Goal: Complete application form

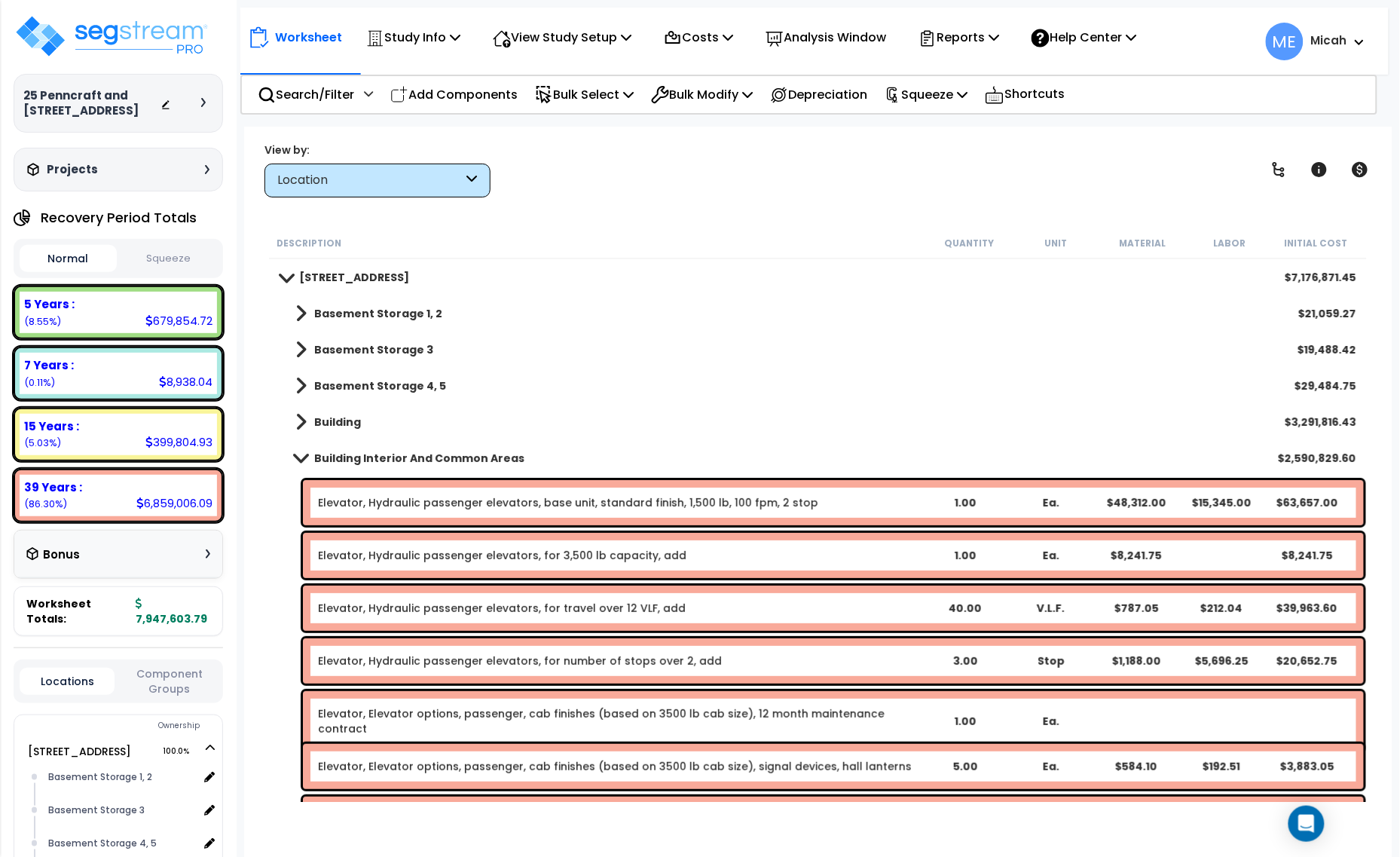
click at [299, 416] on span at bounding box center [301, 422] width 11 height 21
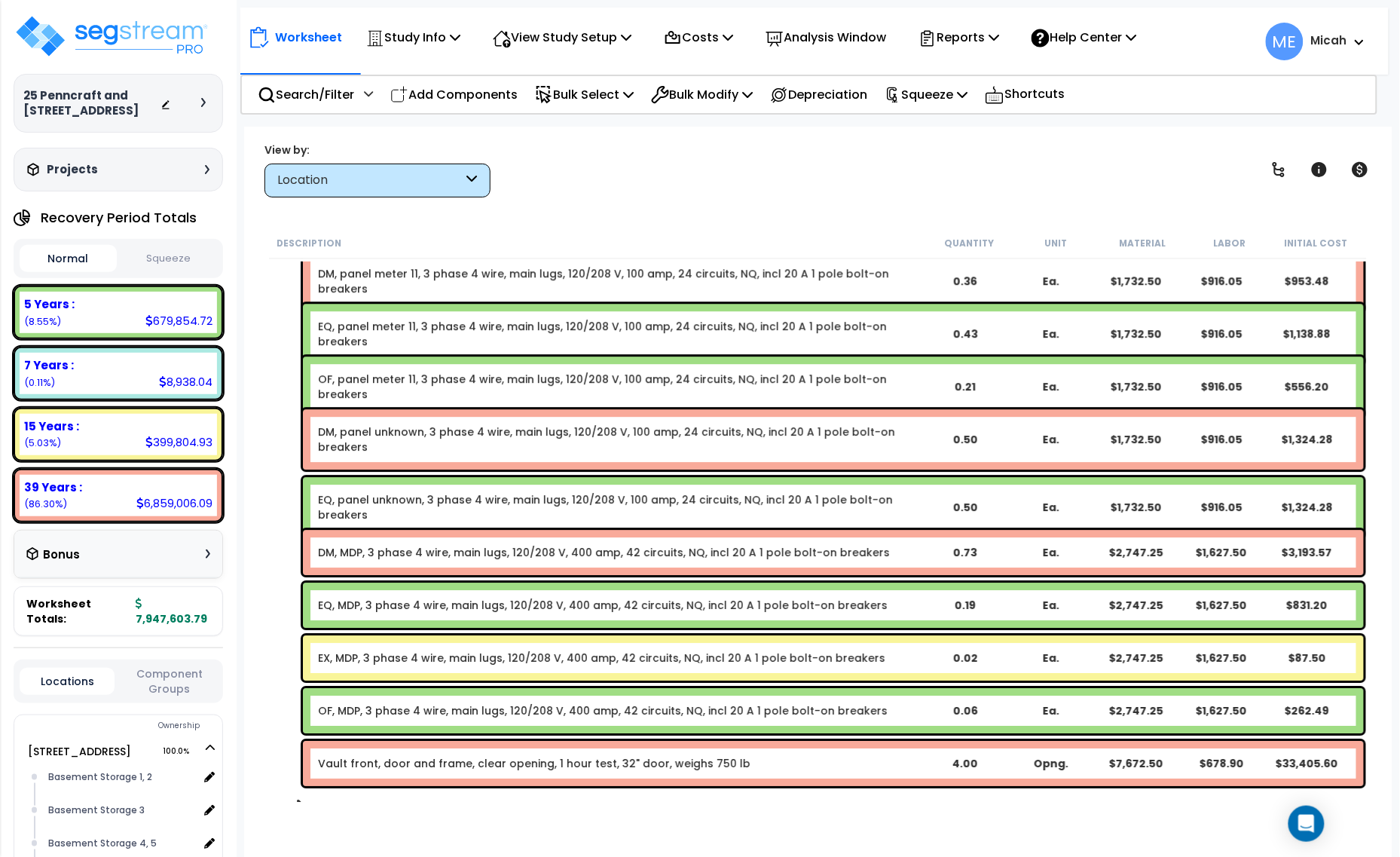
scroll to position [18370, 0]
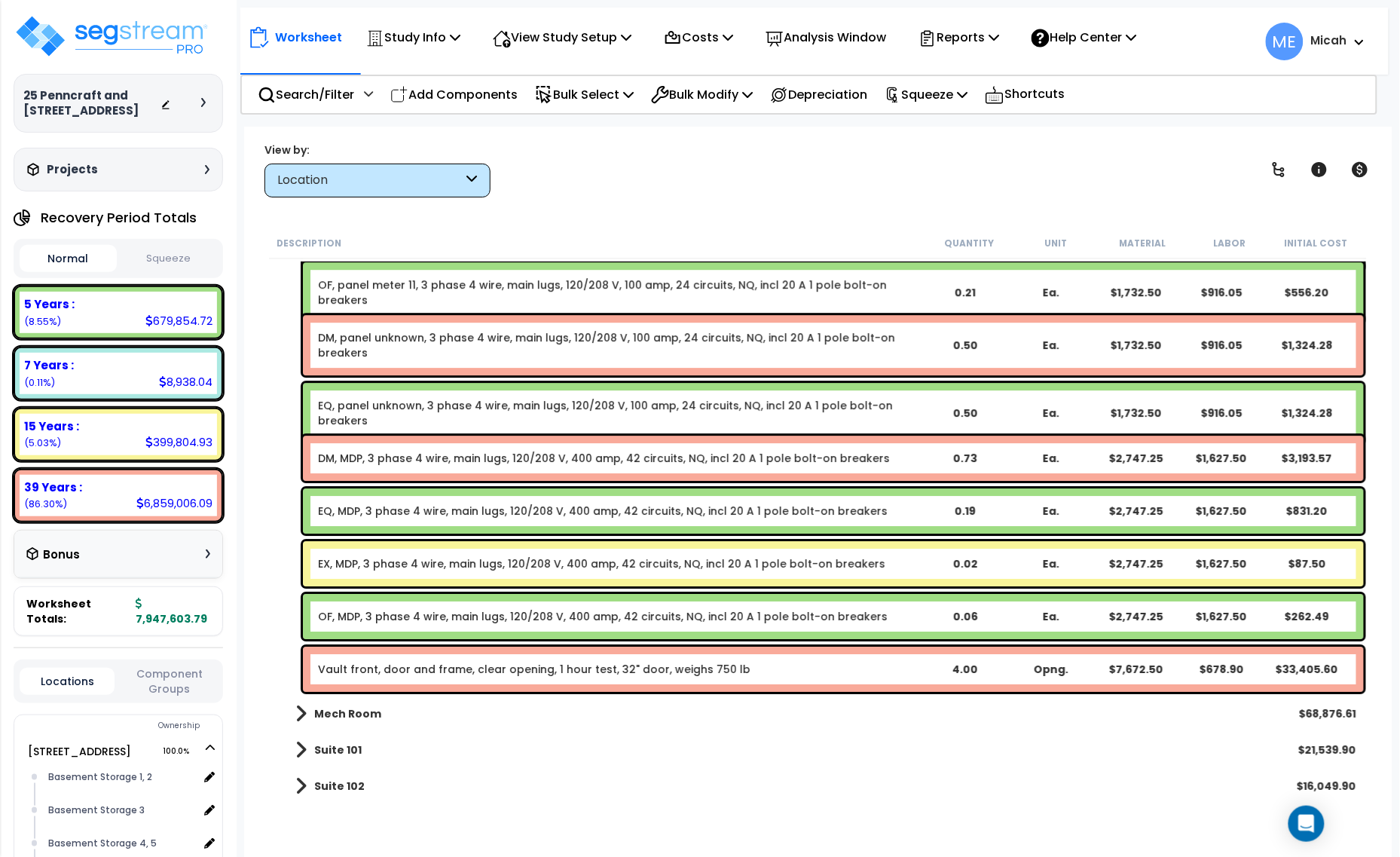
click at [446, 566] on link "EX, MDP, 3 phase 4 wire, main lugs, 120/208 V, 400 amp, 42 circuits, NQ, incl 2…" at bounding box center [601, 563] width 567 height 15
click at [450, 572] on div "EX, MDP, 3 phase 4 wire, main lugs, 120/208 V, 400 amp, 42 circuits, NQ, incl 2…" at bounding box center [834, 564] width 1061 height 45
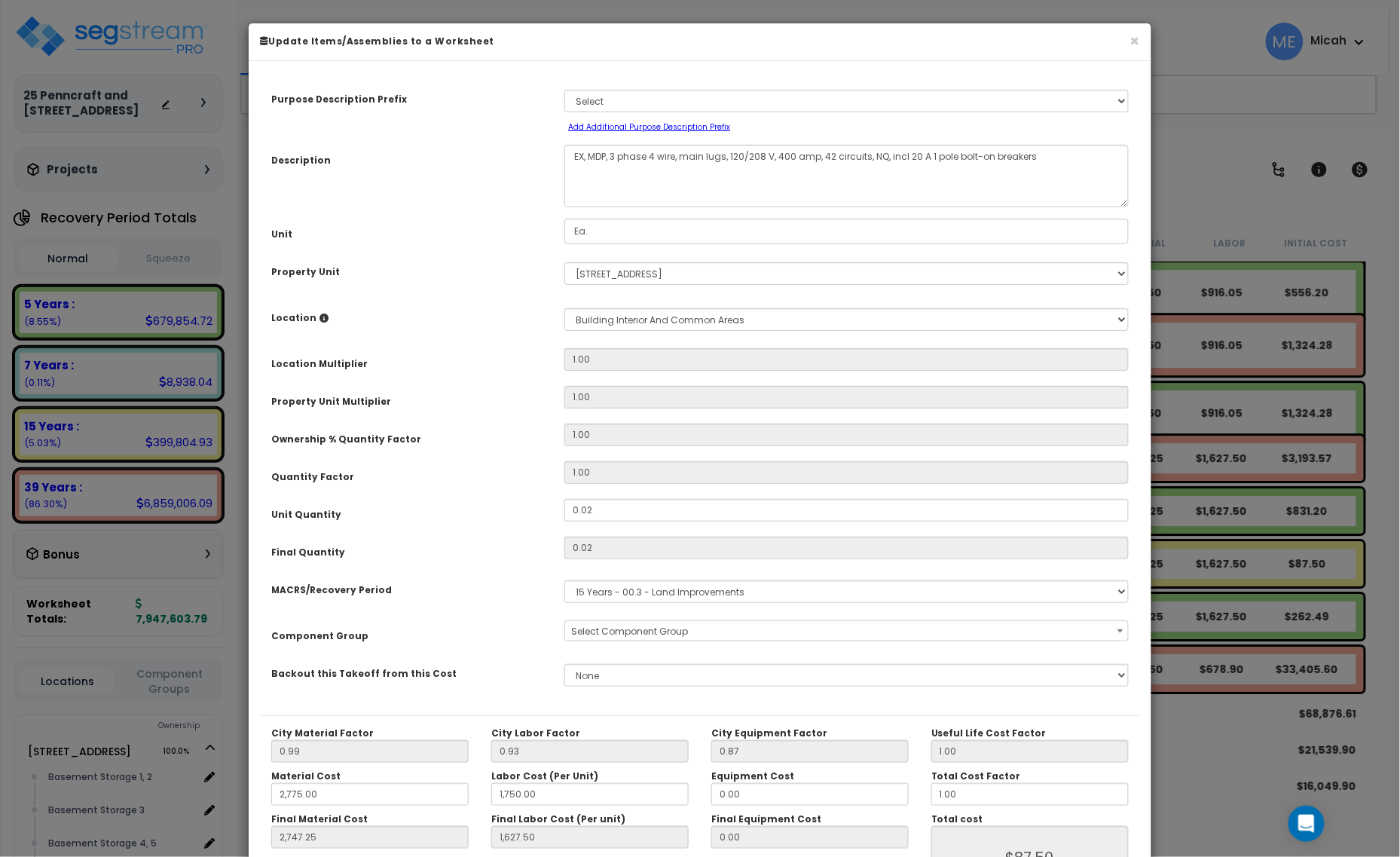
select select "57209"
click at [654, 596] on select "Select MACRS/Recovery Period 5 Years - 57.0 - Distributive Trades & Services 5 …" at bounding box center [847, 592] width 565 height 23
select select "3667"
click at [565, 580] on select "Select MACRS/Recovery Period 5 Years - 57.0 - Distributive Trades & Services 5 …" at bounding box center [847, 592] width 565 height 23
click at [635, 629] on span "Select Component Group" at bounding box center [630, 631] width 117 height 13
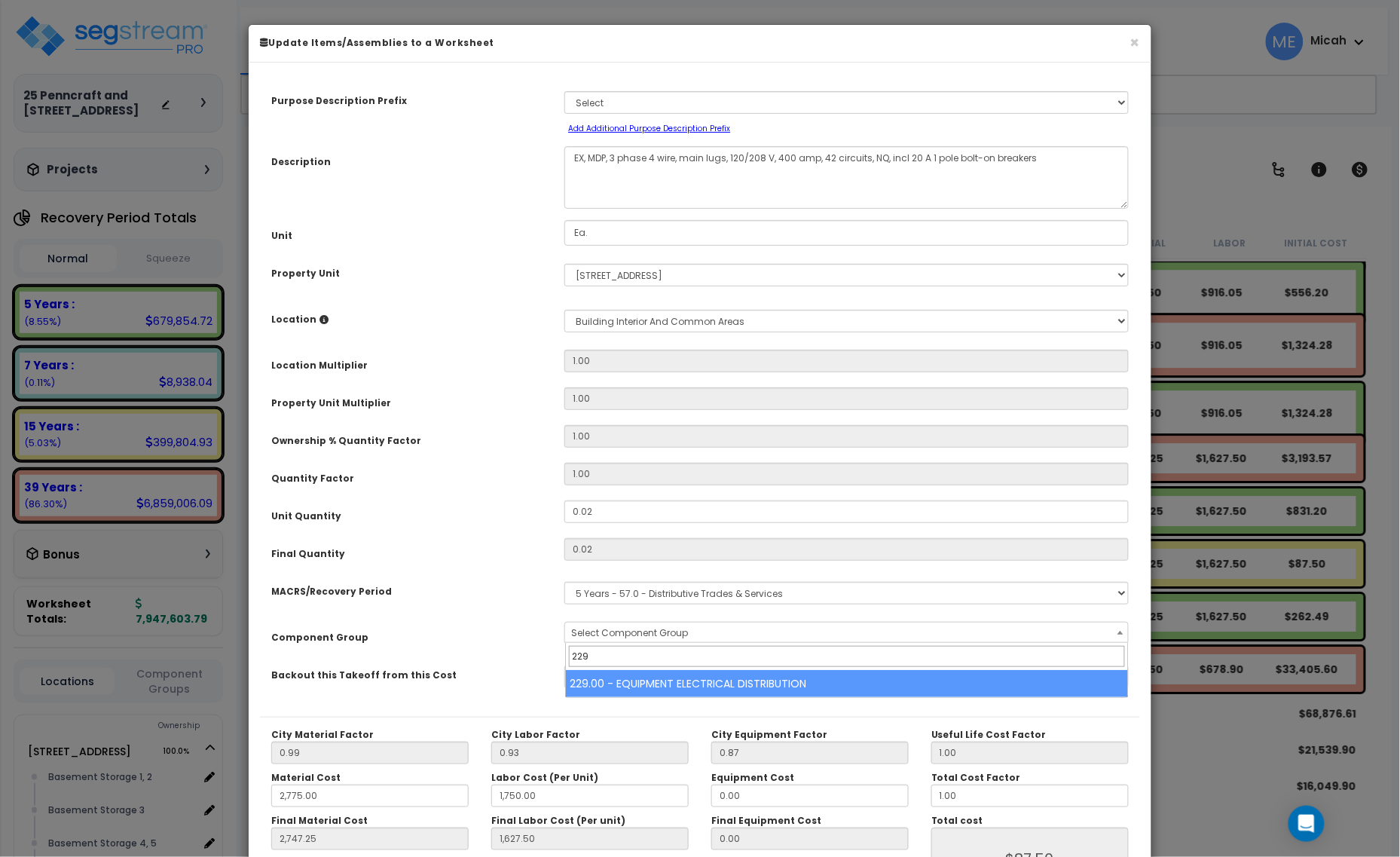
type input "229"
select select "57033"
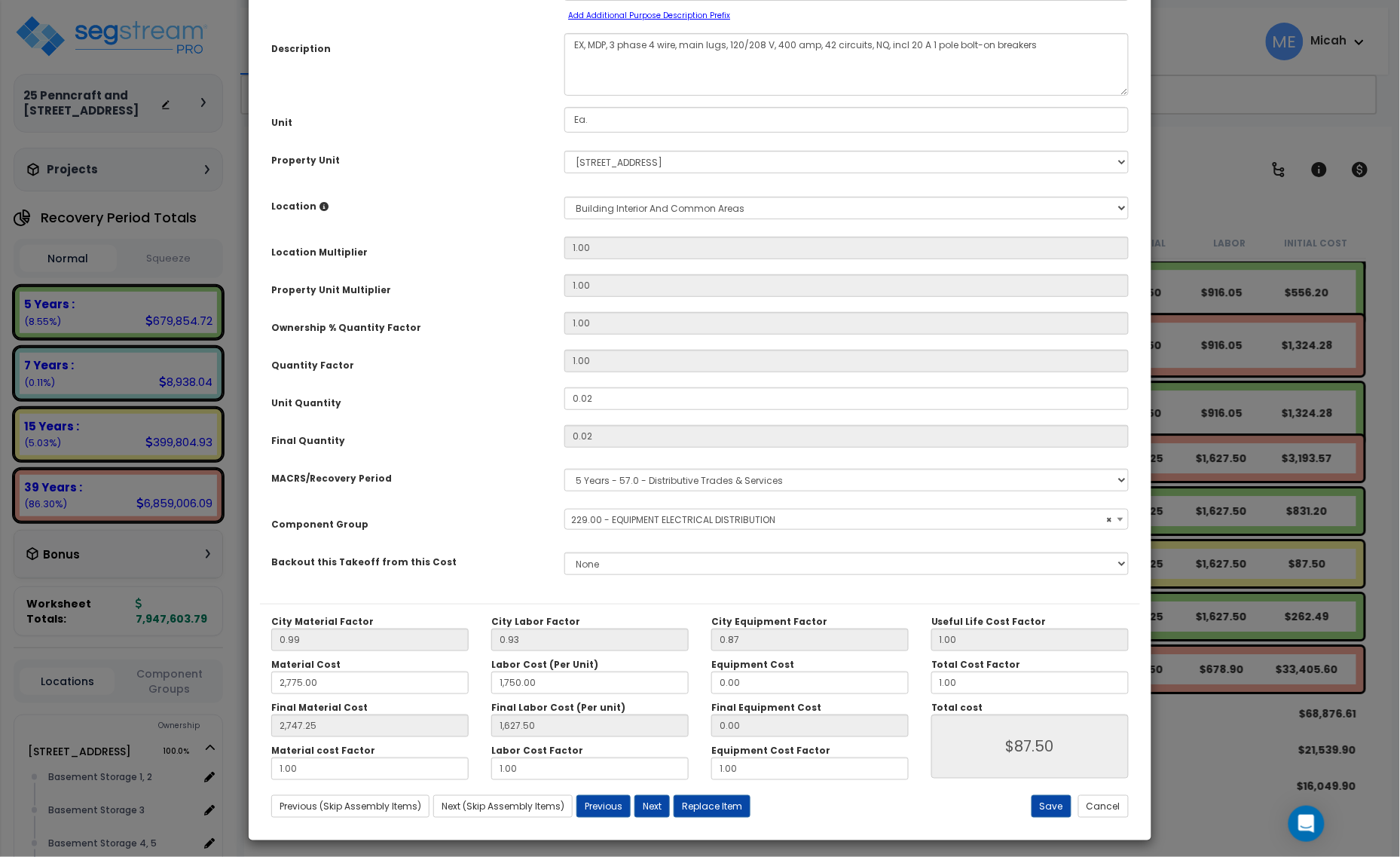
scroll to position [119, 0]
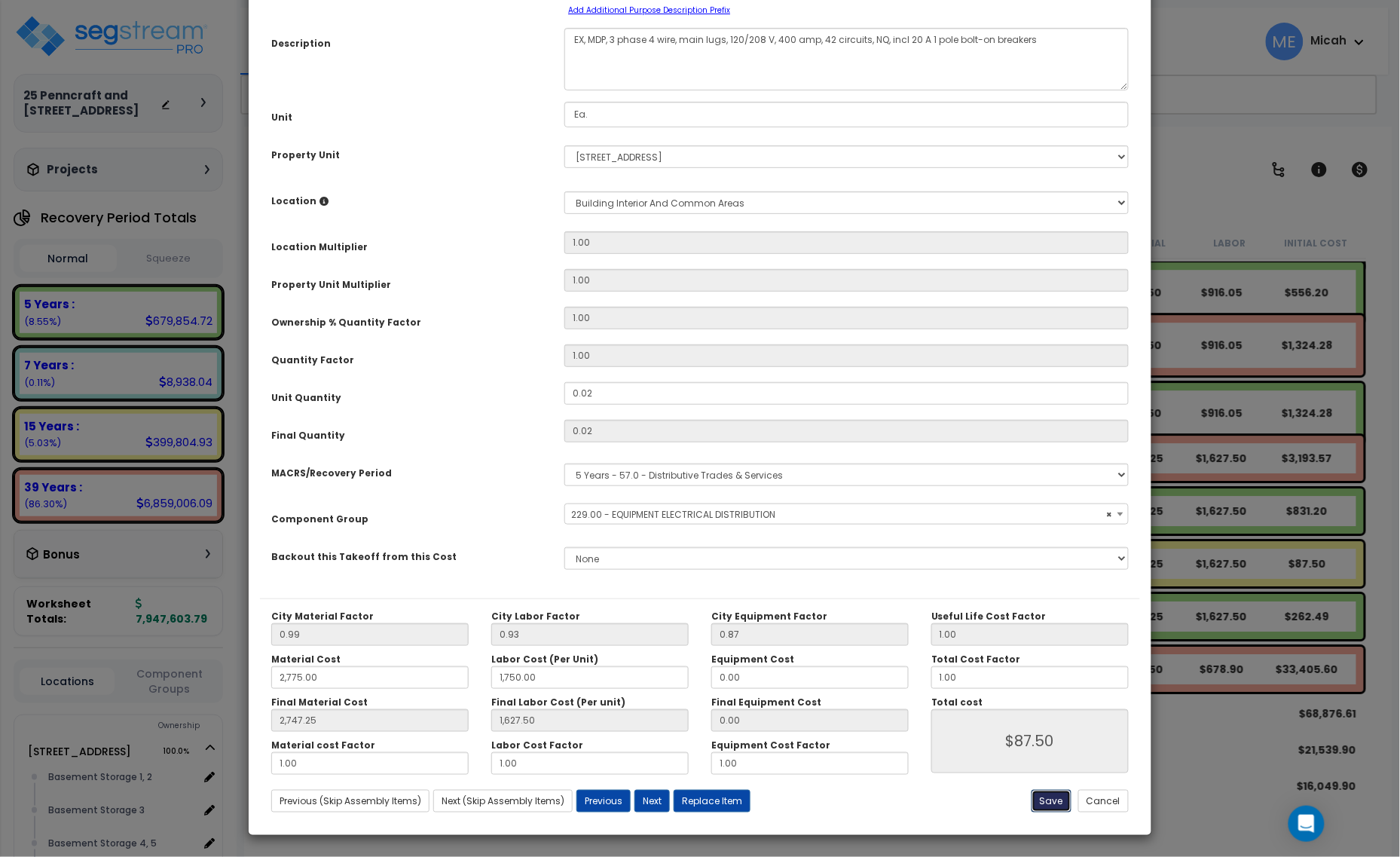
click at [1047, 809] on button "Save" at bounding box center [1052, 801] width 40 height 23
type input "2775.00"
type input "1750.00"
type input "2747.25"
type input "1627.50"
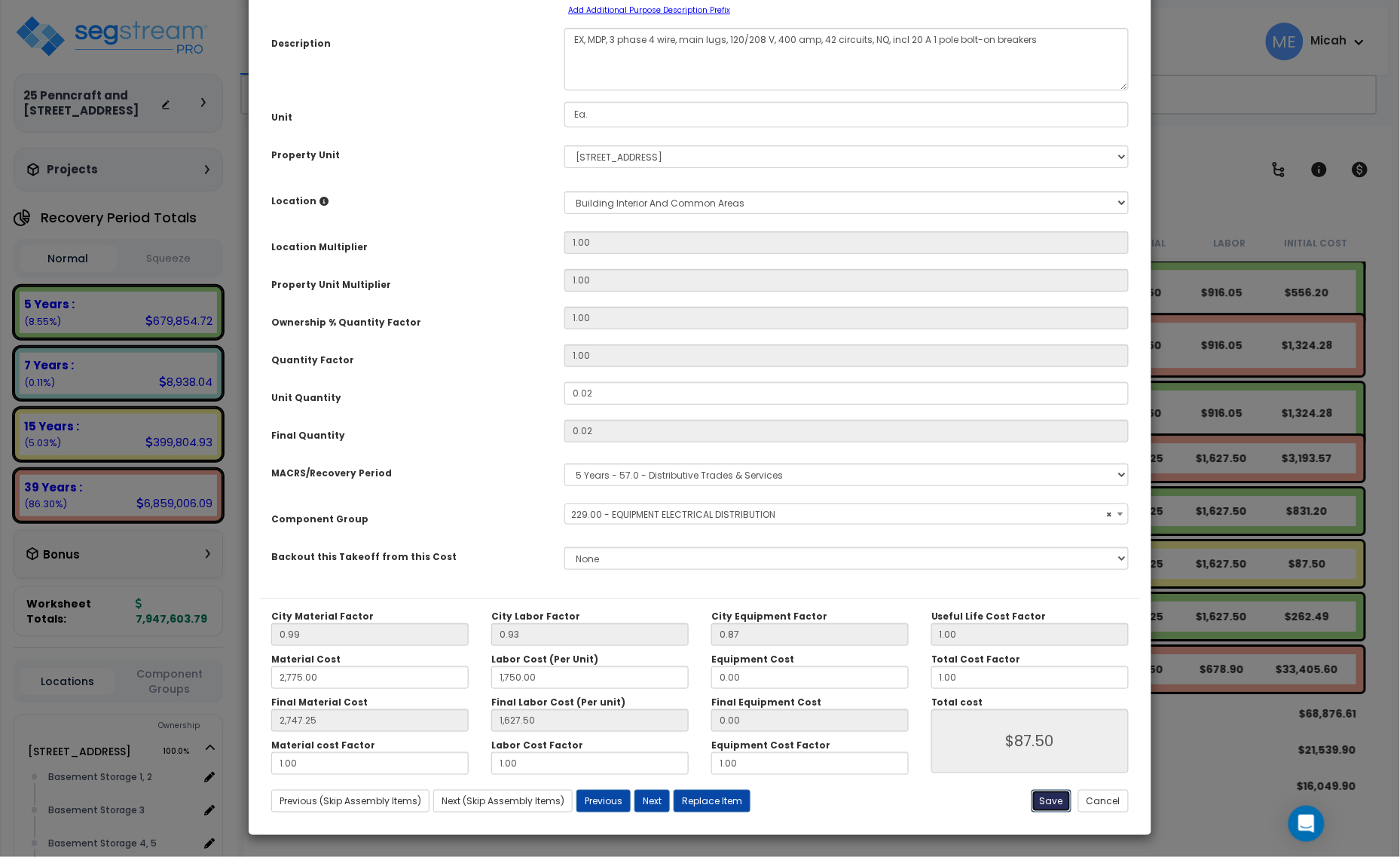
type input "87.50"
